Goal: Task Accomplishment & Management: Use online tool/utility

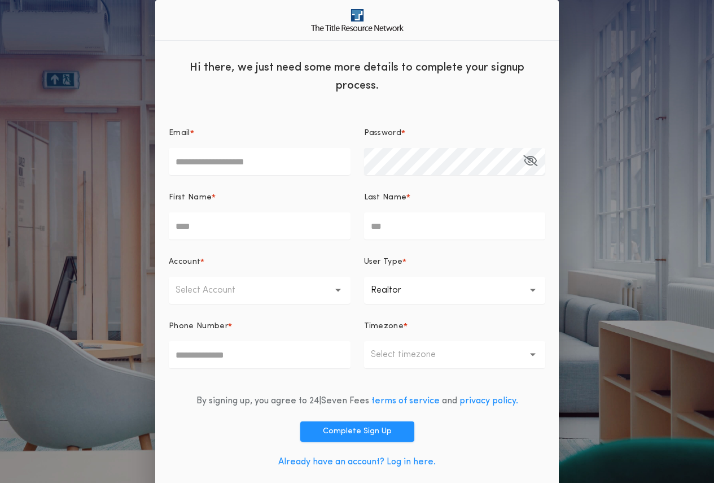
click at [396, 461] on link "Already have an account? Log in here." at bounding box center [357, 461] width 158 height 9
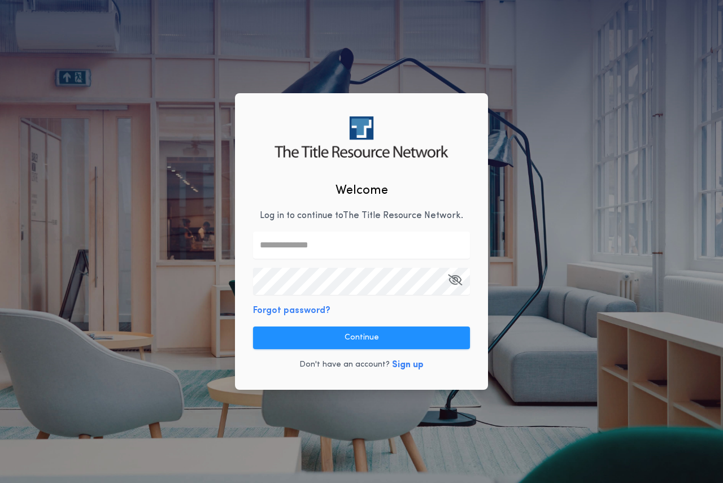
type input "**********"
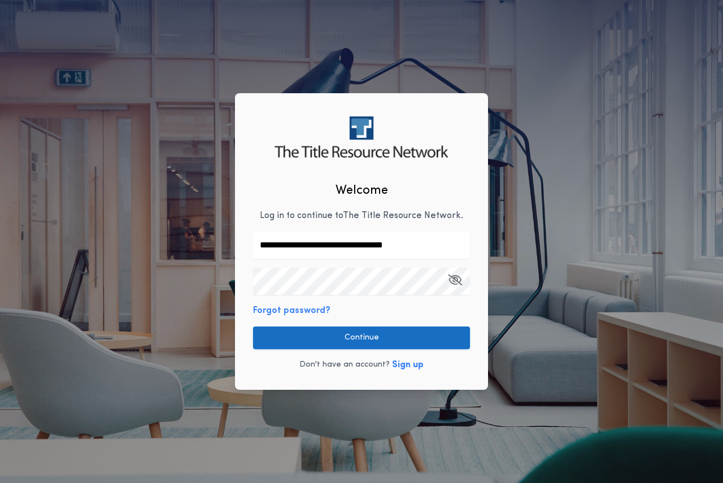
click at [377, 339] on button "Continue" at bounding box center [361, 337] width 217 height 23
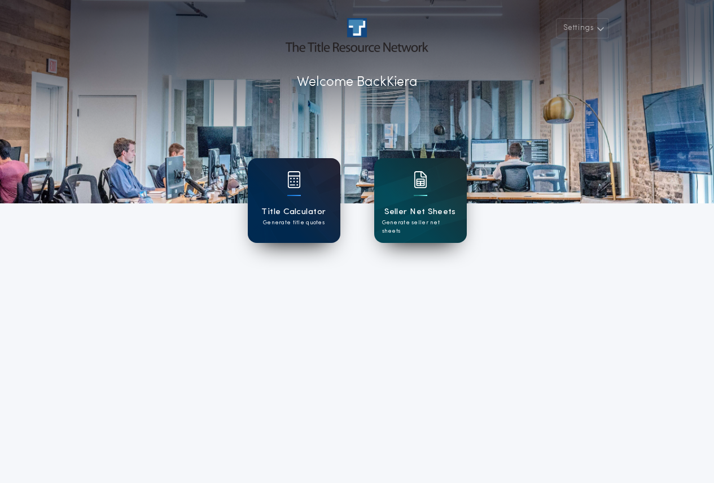
click at [306, 202] on div "Title Calculator Generate title quotes" at bounding box center [294, 200] width 93 height 85
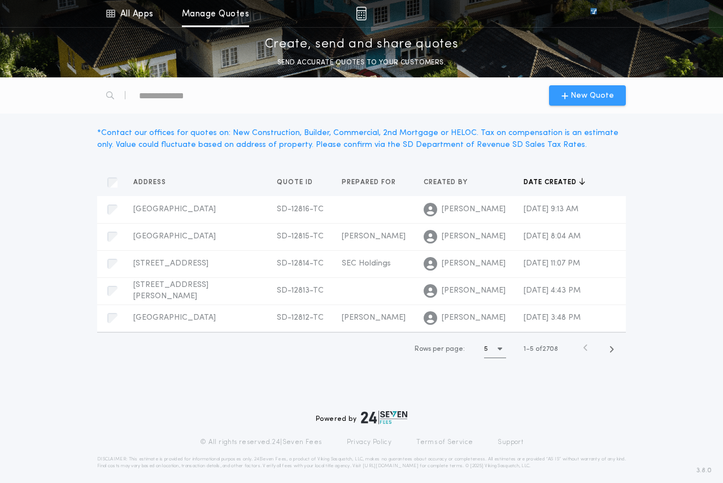
click at [573, 93] on span "New Quote" at bounding box center [591, 96] width 43 height 12
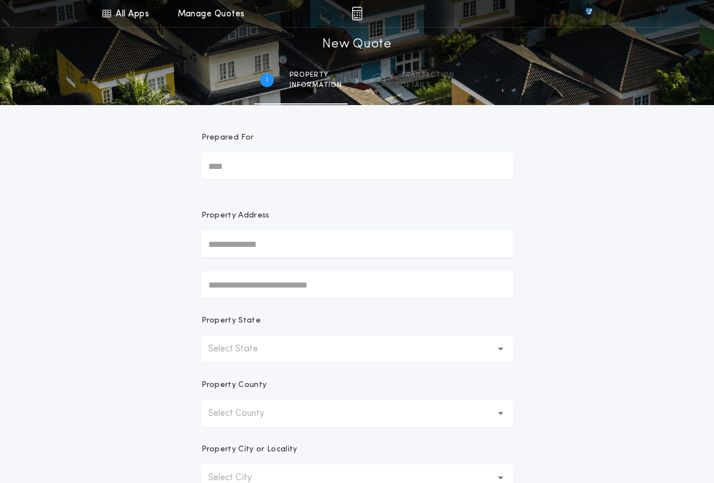
click at [253, 347] on p "Select State" at bounding box center [242, 349] width 68 height 14
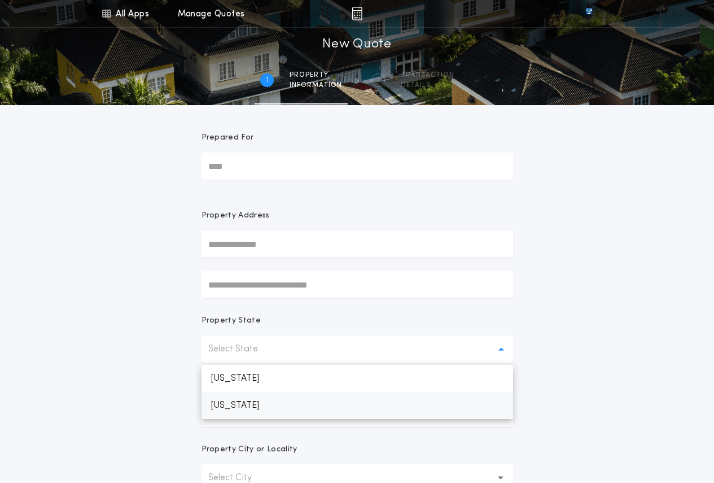
click at [243, 413] on p "South Dakota" at bounding box center [358, 405] width 312 height 27
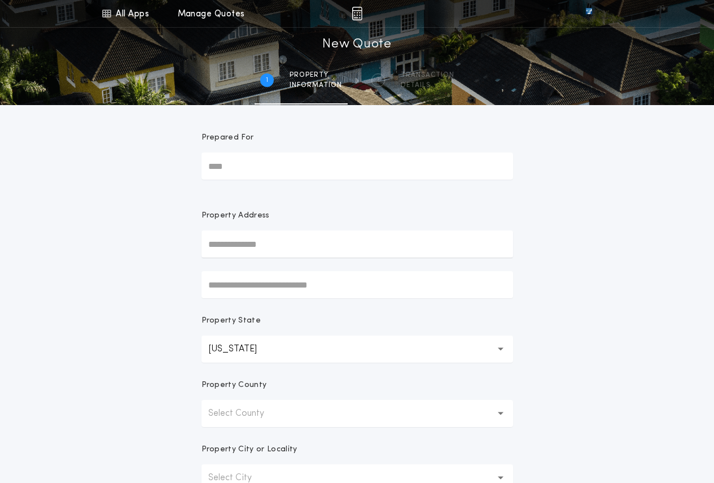
click at [248, 416] on p "Select County" at bounding box center [245, 414] width 74 height 14
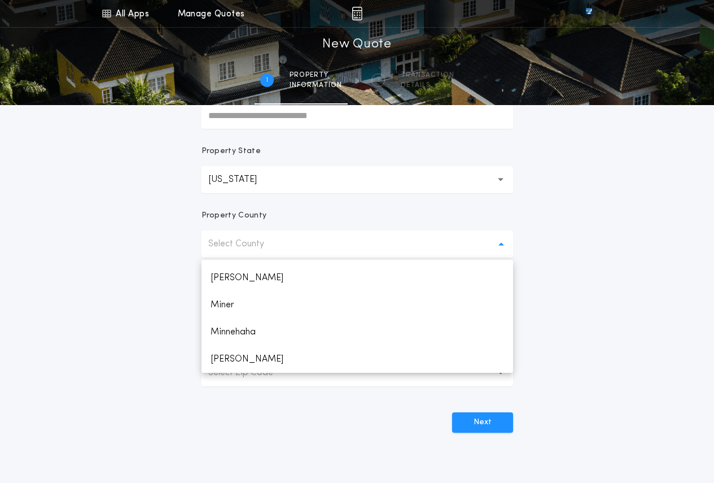
scroll to position [1299, 0]
click at [224, 277] on p "Minnehaha" at bounding box center [358, 275] width 312 height 27
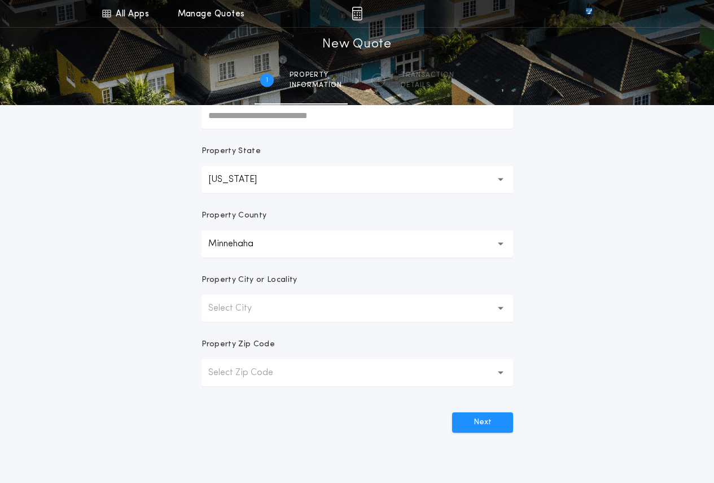
click at [282, 316] on button "Select City" at bounding box center [358, 308] width 312 height 27
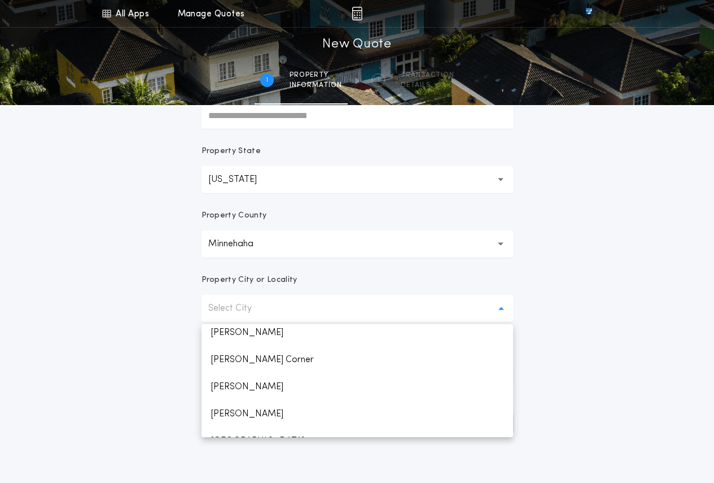
scroll to position [592, 0]
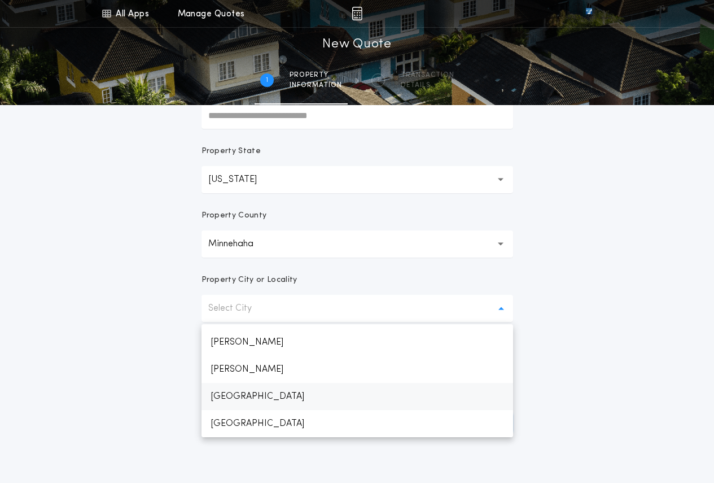
click at [261, 396] on p "Sioux Falls" at bounding box center [358, 396] width 312 height 27
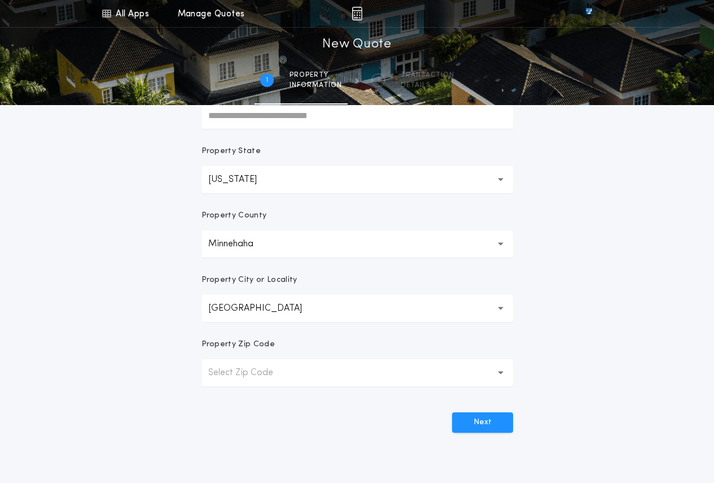
click at [262, 370] on p "Select Zip Code" at bounding box center [249, 373] width 83 height 14
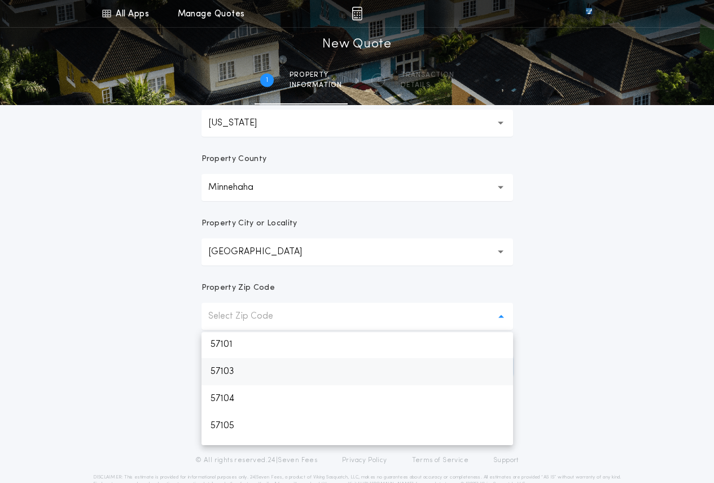
scroll to position [0, 0]
click at [236, 375] on p "57103" at bounding box center [358, 372] width 312 height 27
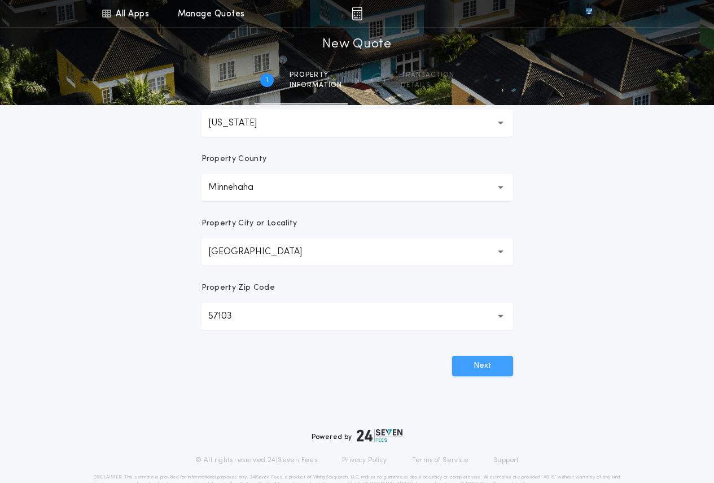
click at [482, 363] on button "Next" at bounding box center [482, 366] width 61 height 20
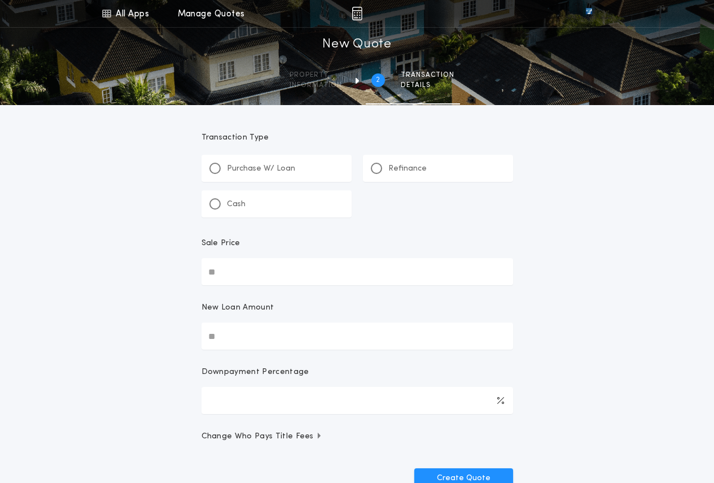
click at [227, 208] on p "Cash" at bounding box center [236, 204] width 19 height 11
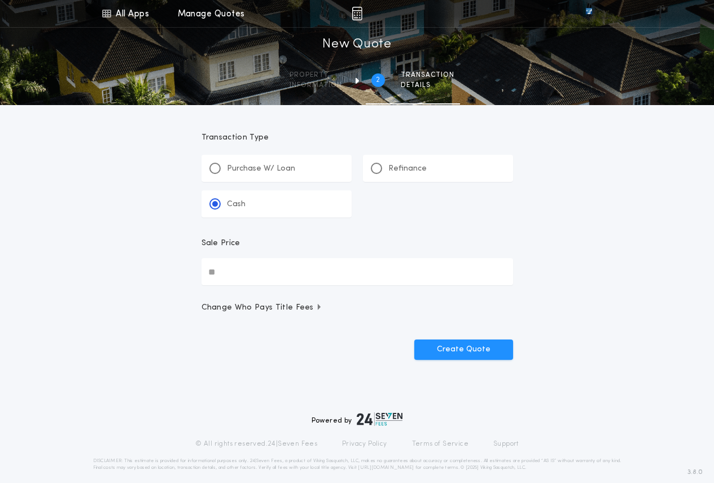
click at [254, 274] on input "Sale Price" at bounding box center [358, 271] width 312 height 27
type input "**********"
click at [478, 346] on button "Create Quote" at bounding box center [463, 349] width 99 height 20
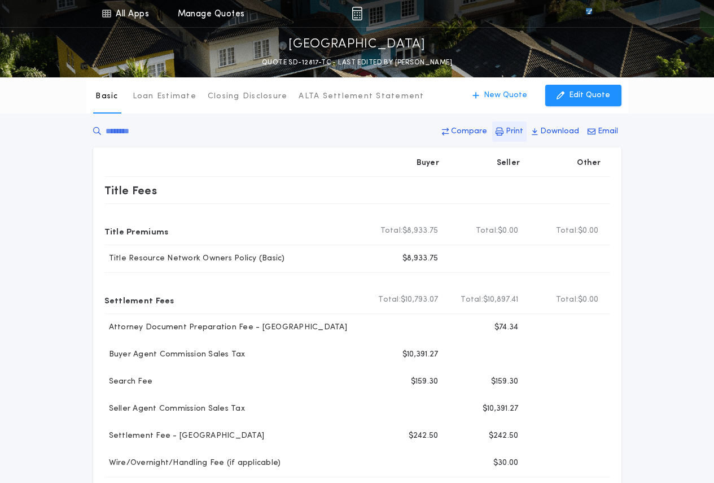
click at [508, 128] on button "Print" at bounding box center [509, 131] width 34 height 20
click at [149, 96] on p "Loan Estimate" at bounding box center [165, 96] width 64 height 11
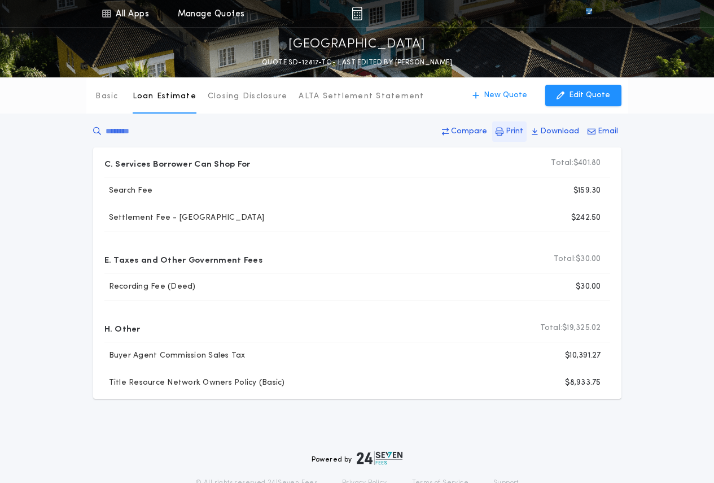
click at [515, 129] on p "Print" at bounding box center [515, 131] width 18 height 11
click at [264, 97] on p "Closing Disclosure" at bounding box center [248, 96] width 80 height 11
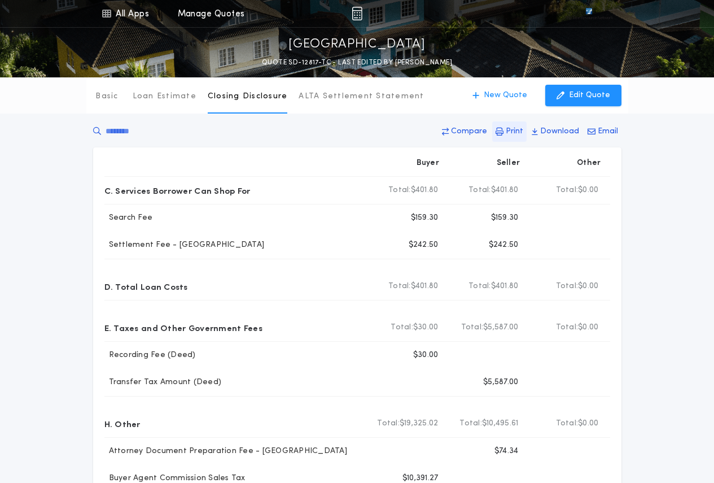
click at [514, 128] on p "Print" at bounding box center [515, 131] width 18 height 11
click at [340, 91] on p "ALTA Settlement Statement" at bounding box center [361, 96] width 125 height 11
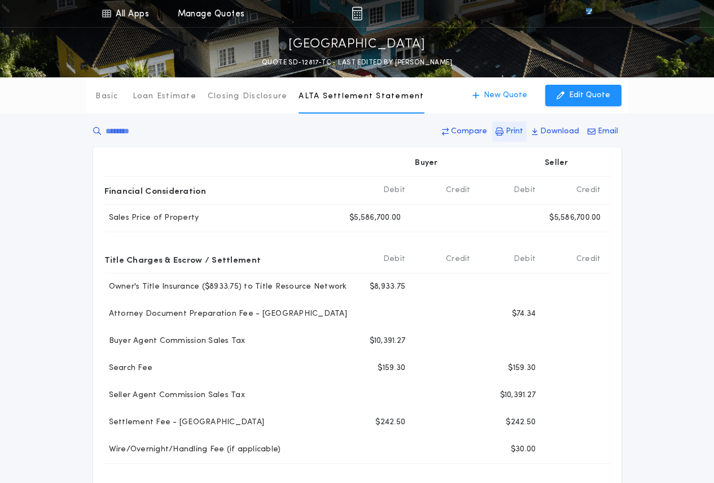
click at [519, 130] on p "Print" at bounding box center [515, 131] width 18 height 11
click at [501, 95] on p "New Quote" at bounding box center [505, 95] width 43 height 11
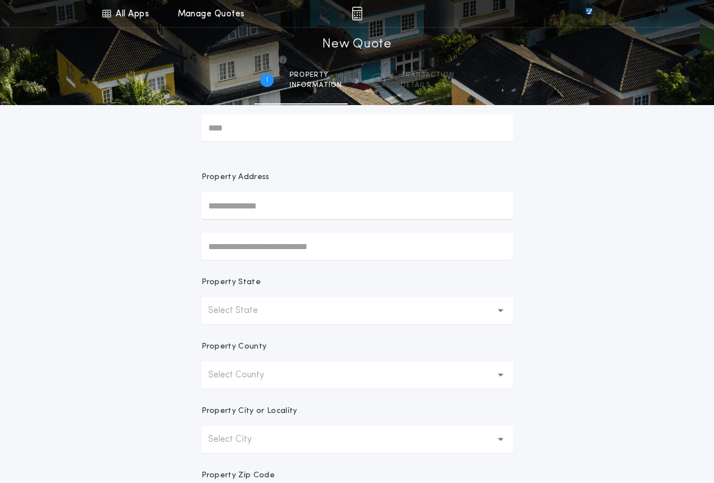
scroll to position [56, 0]
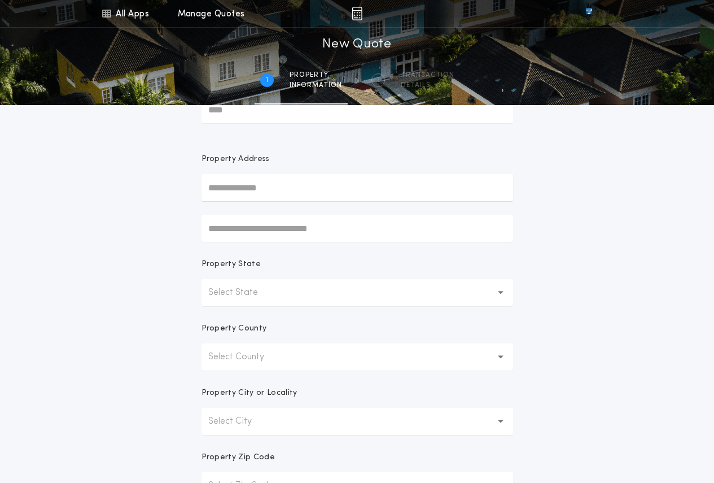
click at [258, 295] on p "Select State" at bounding box center [242, 293] width 68 height 14
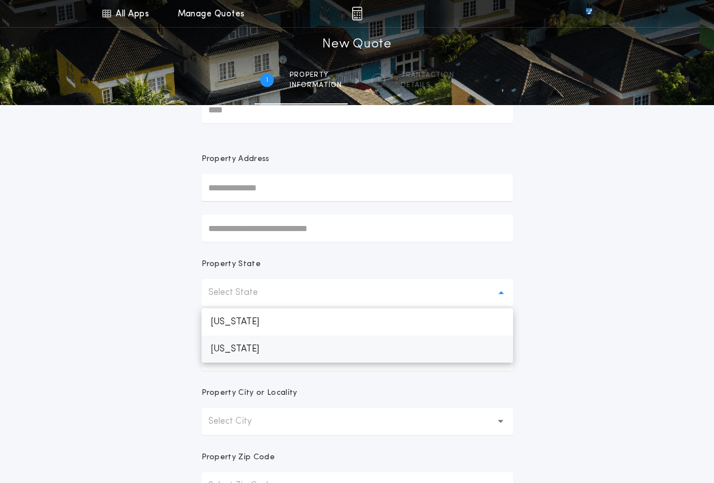
click at [255, 349] on p "South Dakota" at bounding box center [358, 348] width 312 height 27
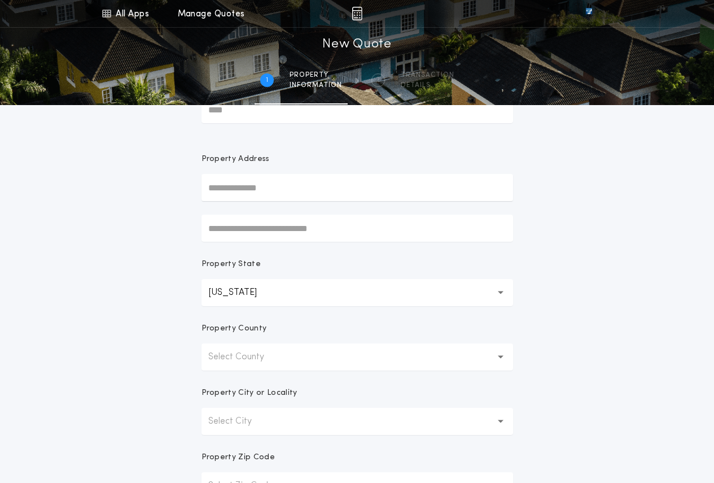
click at [234, 356] on p "Select County" at bounding box center [245, 357] width 74 height 14
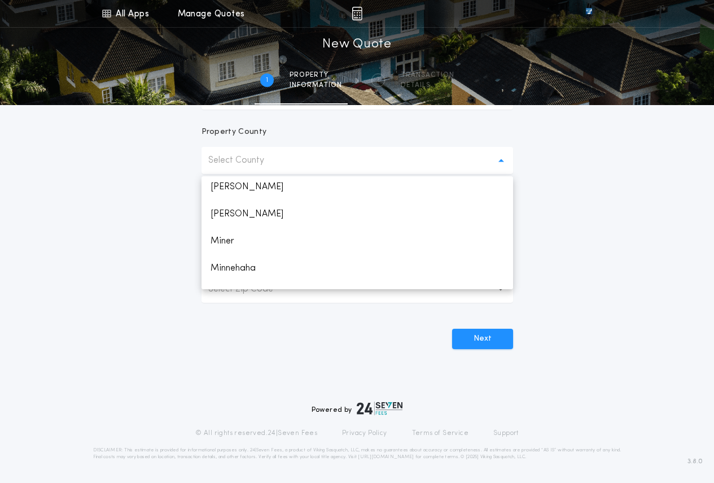
scroll to position [1242, 0]
click at [253, 246] on p "Minnehaha" at bounding box center [358, 248] width 312 height 27
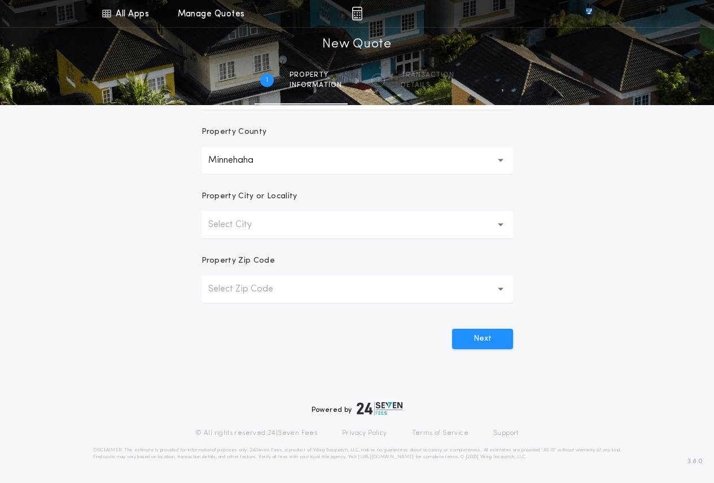
click at [251, 229] on p "Select City" at bounding box center [239, 225] width 62 height 14
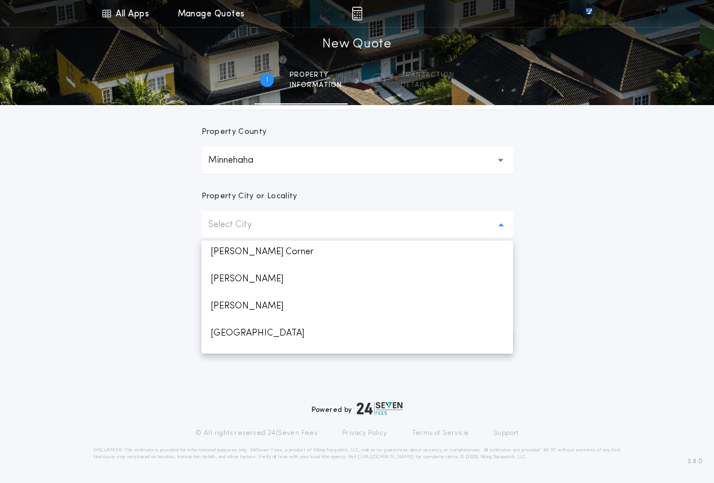
scroll to position [592, 0]
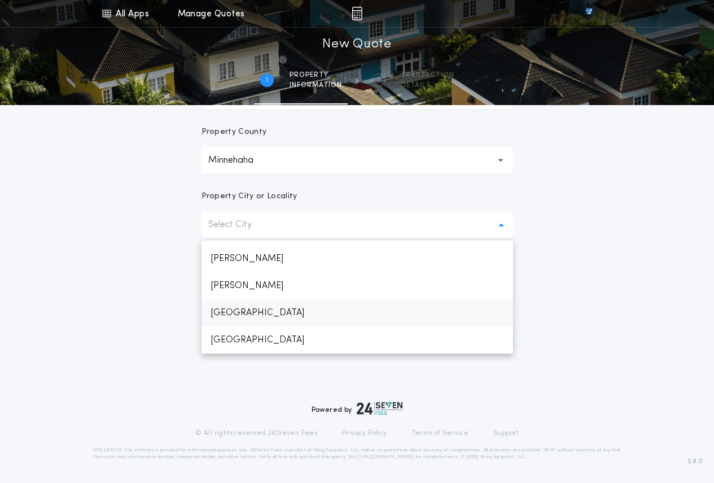
click at [238, 309] on p "Sioux Falls" at bounding box center [358, 312] width 312 height 27
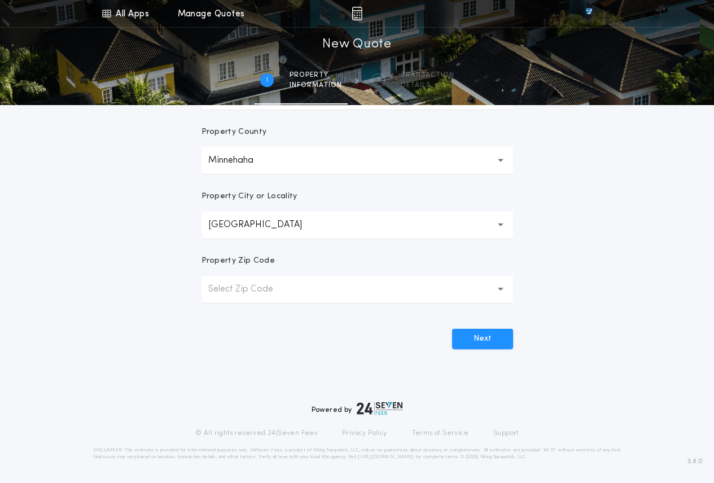
click at [235, 292] on p "Select Zip Code" at bounding box center [249, 289] width 83 height 14
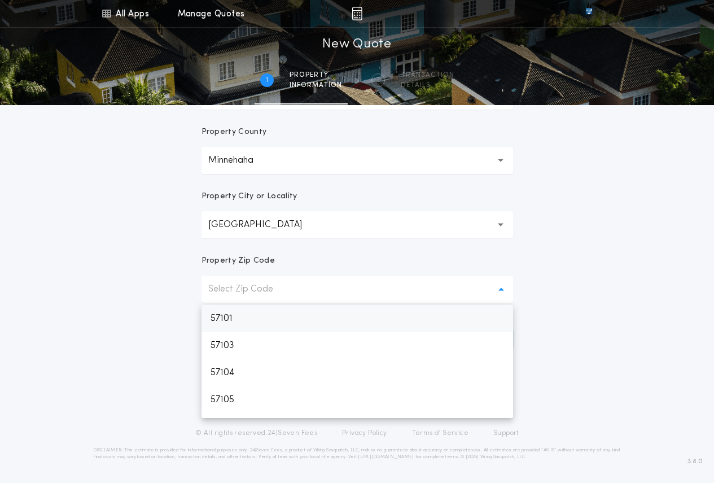
click at [228, 320] on p "57101" at bounding box center [358, 318] width 312 height 27
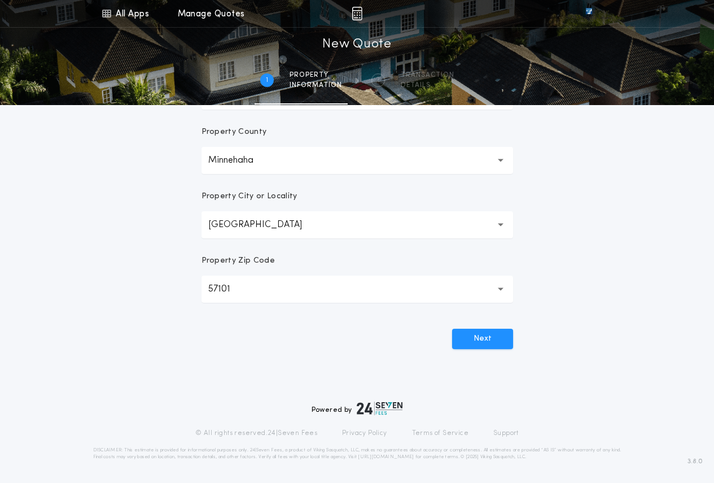
click at [261, 293] on button "57101 *****" at bounding box center [358, 289] width 312 height 27
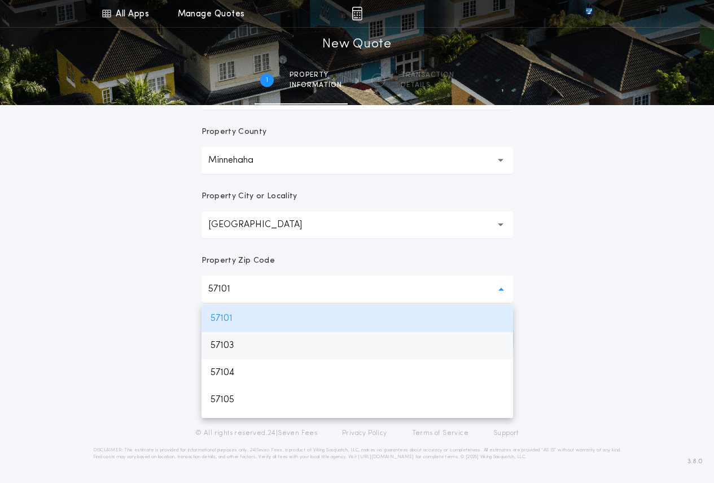
click at [235, 340] on p "57103" at bounding box center [358, 345] width 312 height 27
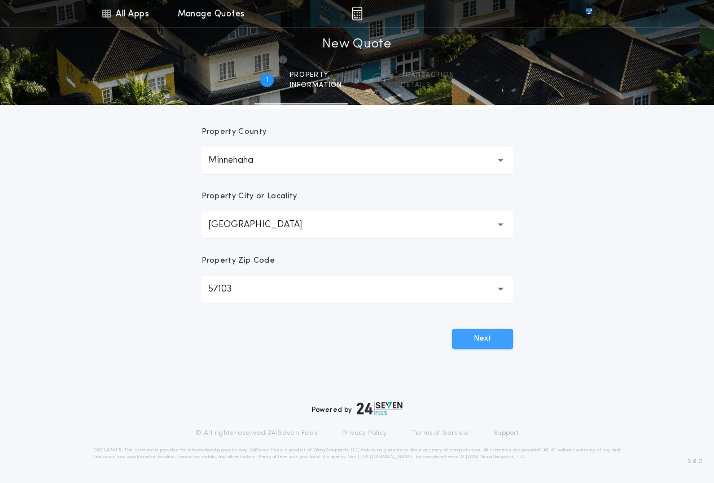
click at [508, 335] on button "Next" at bounding box center [482, 339] width 61 height 20
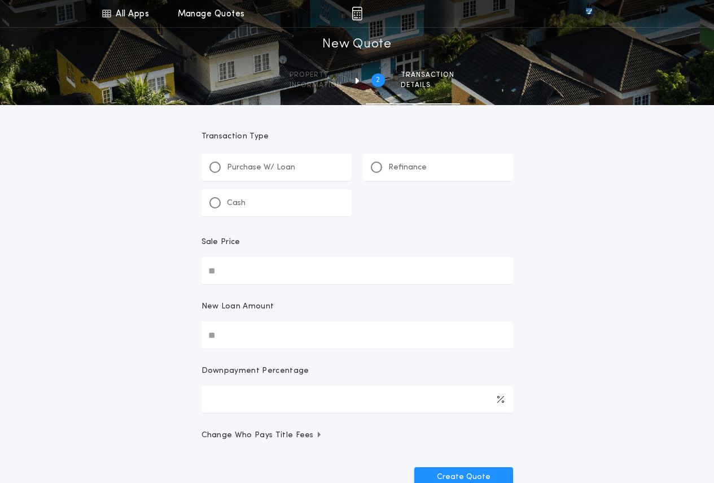
scroll to position [0, 0]
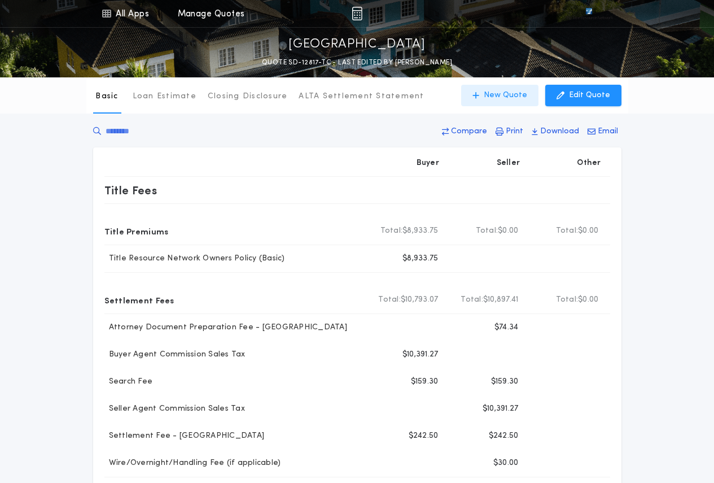
click at [498, 95] on p "New Quote" at bounding box center [505, 95] width 43 height 11
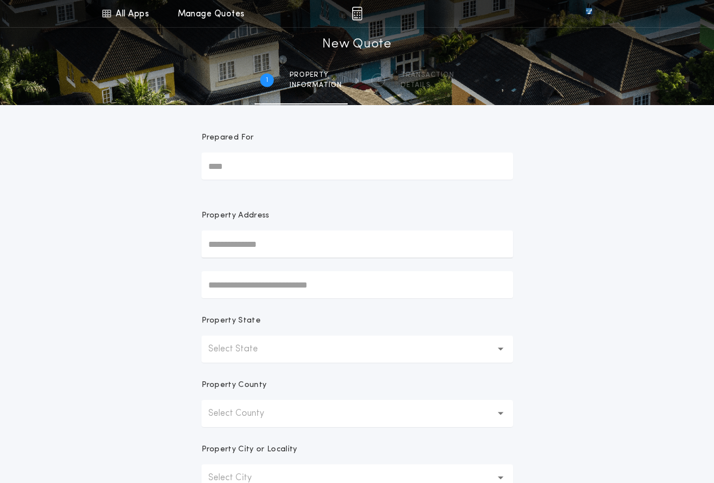
click at [246, 248] on input "text" at bounding box center [358, 243] width 312 height 27
click at [360, 266] on button "5000 S Macarthur Ln, Sioux Falls, SD, 57108, USA" at bounding box center [358, 266] width 312 height 17
type input "**********"
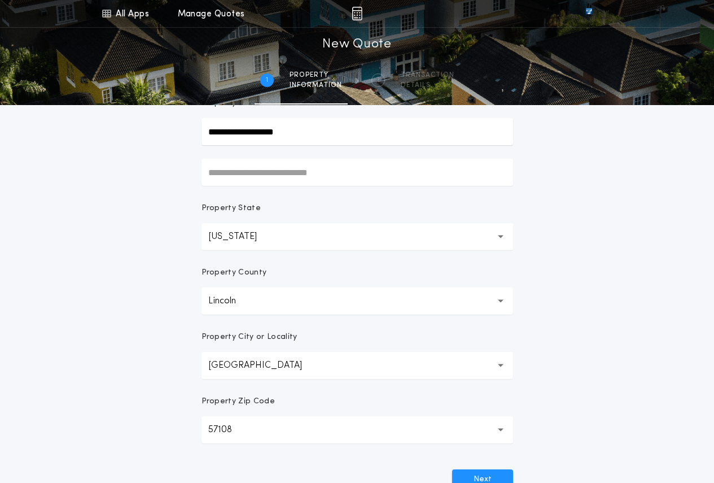
scroll to position [226, 0]
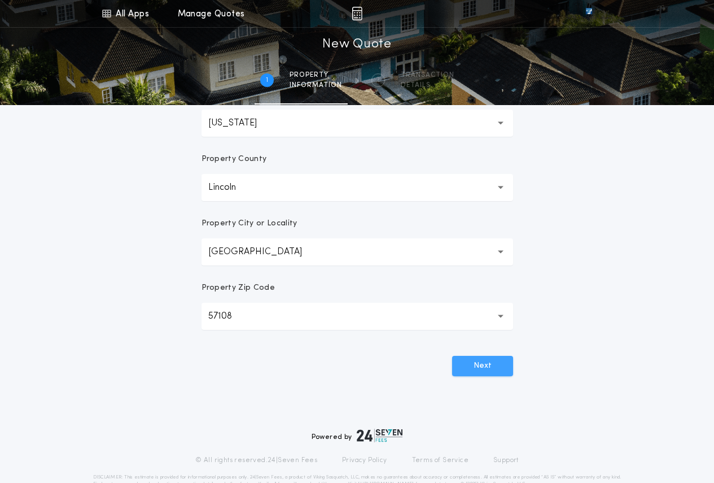
click at [481, 369] on button "Next" at bounding box center [482, 366] width 61 height 20
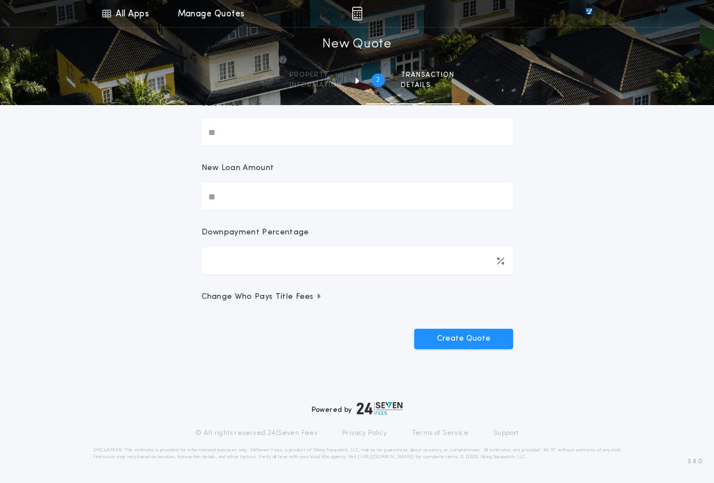
scroll to position [0, 0]
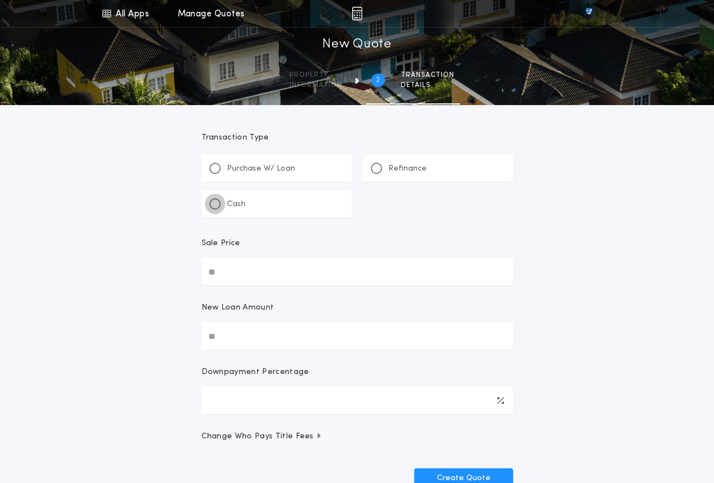
click at [215, 206] on div at bounding box center [215, 204] width 6 height 6
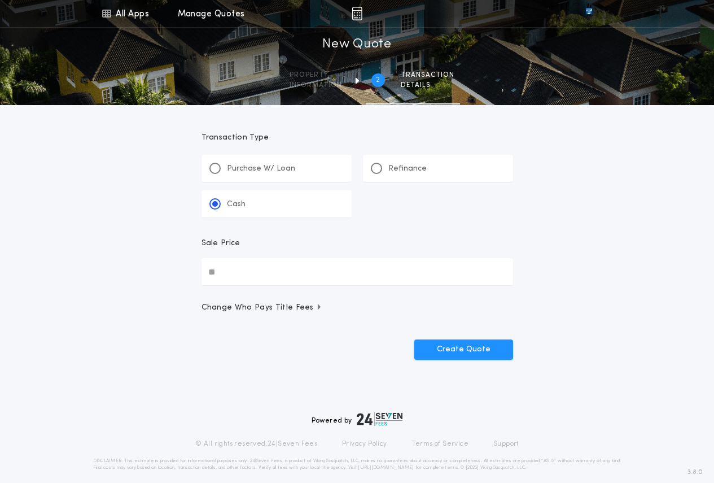
click at [233, 272] on input "Sale Price" at bounding box center [358, 271] width 312 height 27
type input "**********"
click at [465, 353] on button "Create Quote" at bounding box center [463, 349] width 99 height 20
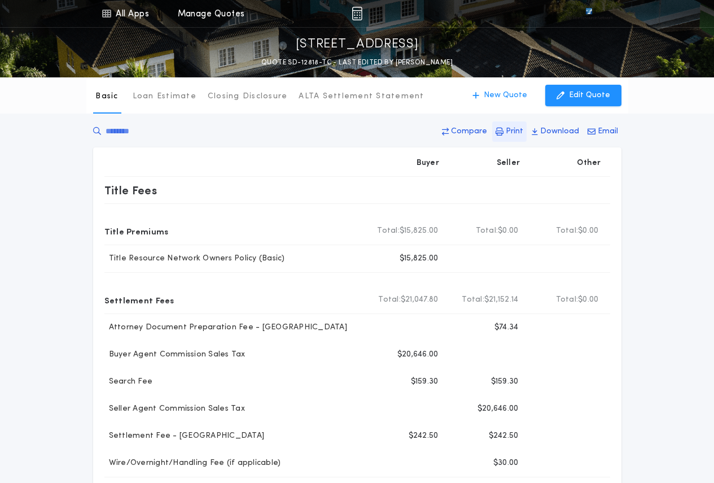
click at [518, 133] on p "Print" at bounding box center [515, 131] width 18 height 11
click at [152, 98] on p "Loan Estimate" at bounding box center [165, 96] width 64 height 11
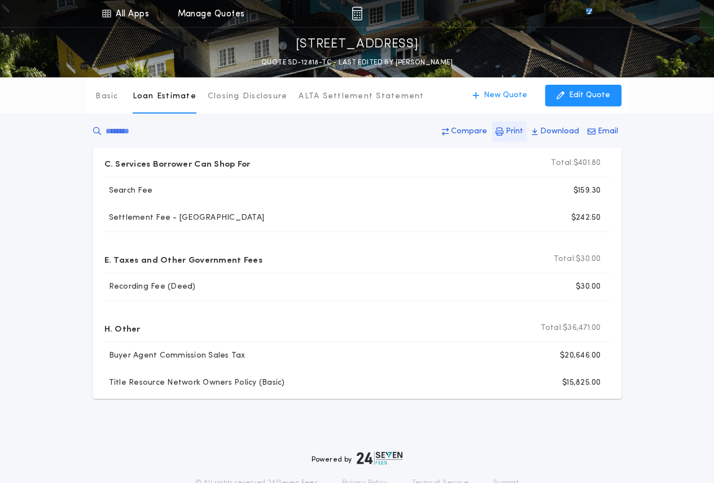
click at [513, 129] on p "Print" at bounding box center [515, 131] width 18 height 11
click at [241, 105] on button "Closing Disclosure" at bounding box center [248, 95] width 80 height 36
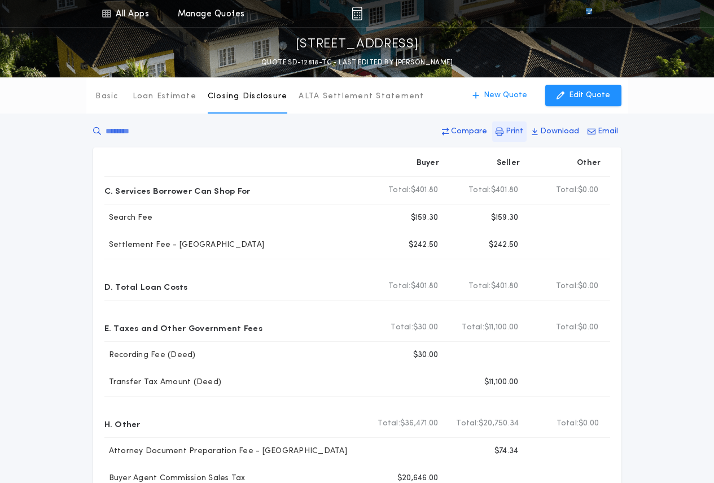
click at [523, 130] on p "Print" at bounding box center [515, 131] width 18 height 11
click at [348, 93] on p "ALTA Settlement Statement" at bounding box center [361, 96] width 125 height 11
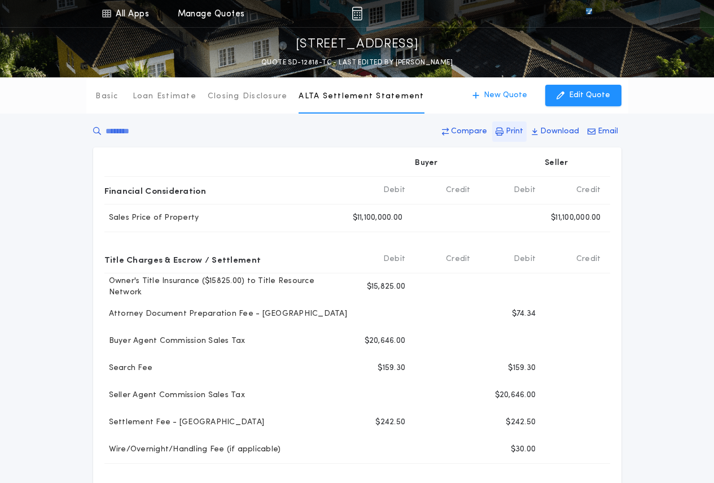
click at [517, 130] on p "Print" at bounding box center [515, 131] width 18 height 11
